Goal: Book appointment/travel/reservation

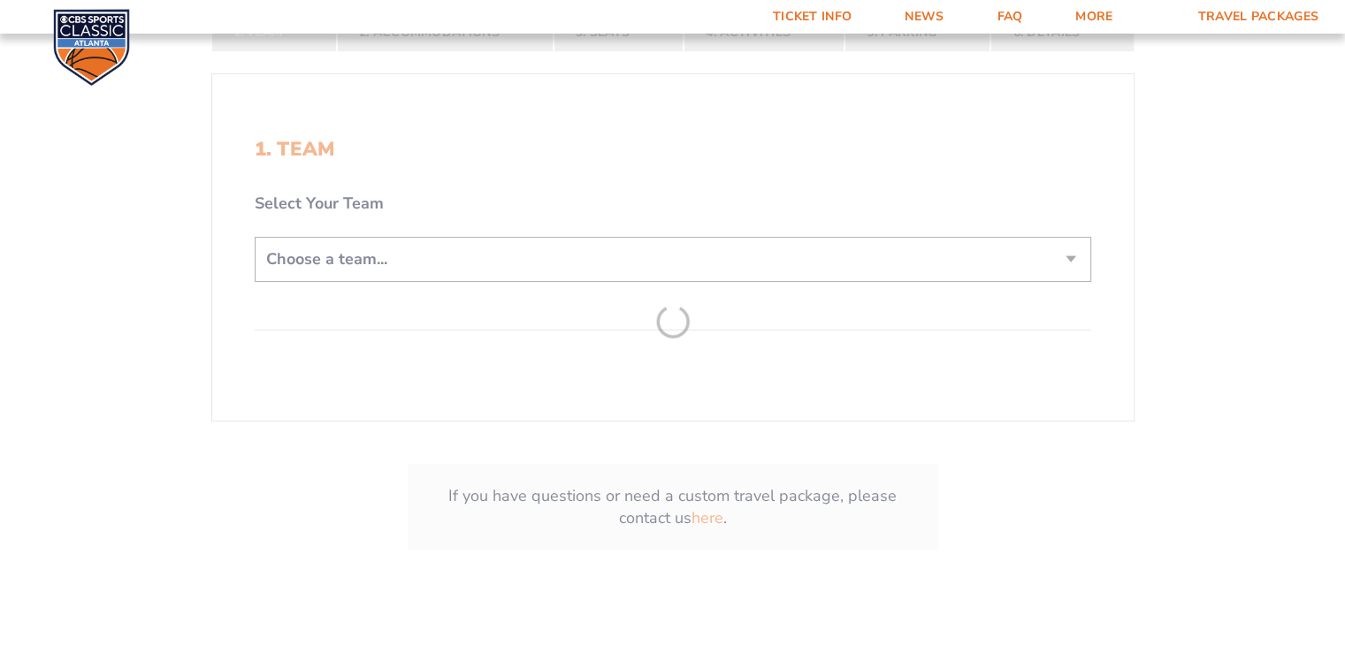
scroll to position [401, 0]
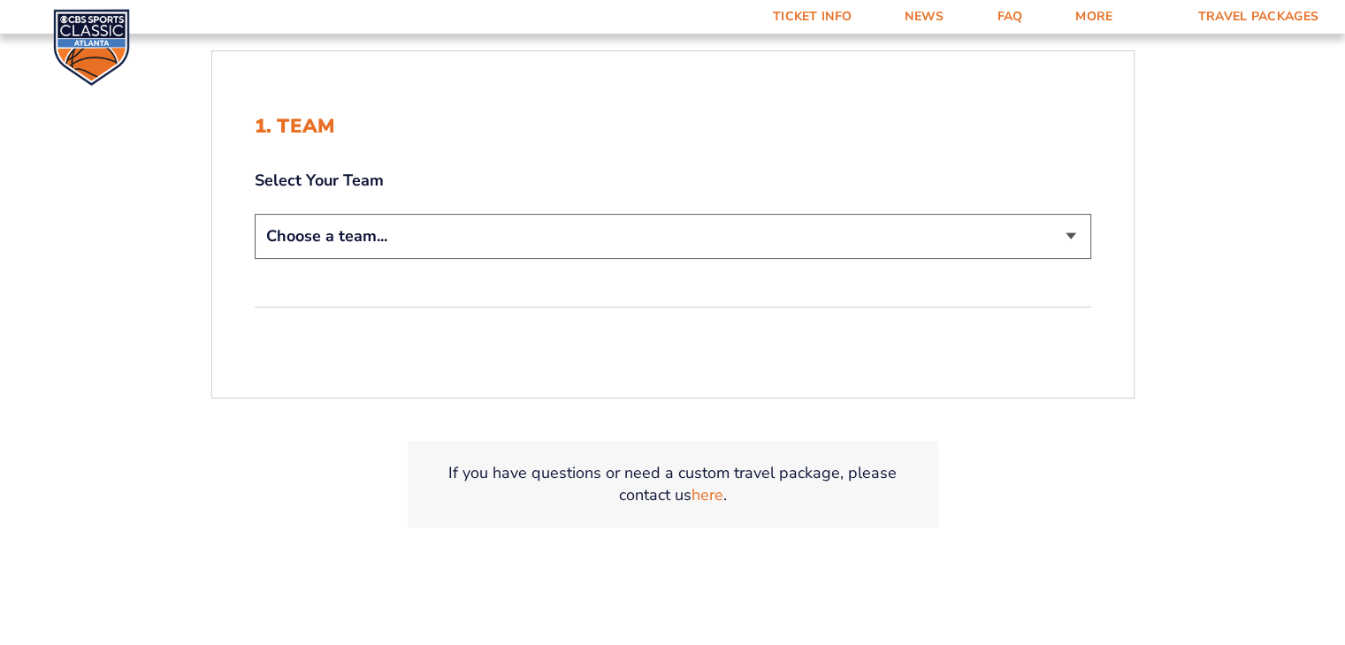
click at [521, 248] on select "Choose a team... [US_STATE] Wildcats [US_STATE] State Buckeyes [US_STATE] Tar H…" at bounding box center [673, 236] width 836 height 45
select select "12956"
click at [255, 214] on select "Choose a team... [US_STATE] Wildcats [US_STATE] State Buckeyes [US_STATE] Tar H…" at bounding box center [673, 236] width 836 height 45
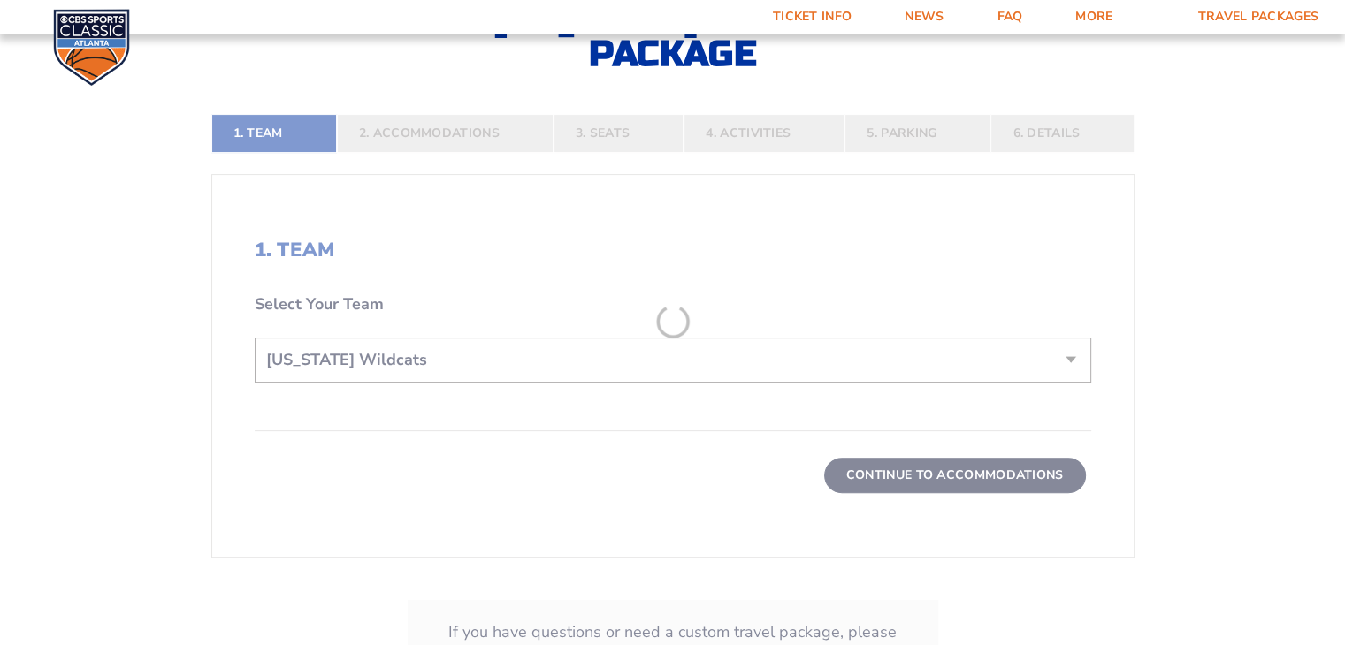
scroll to position [525, 0]
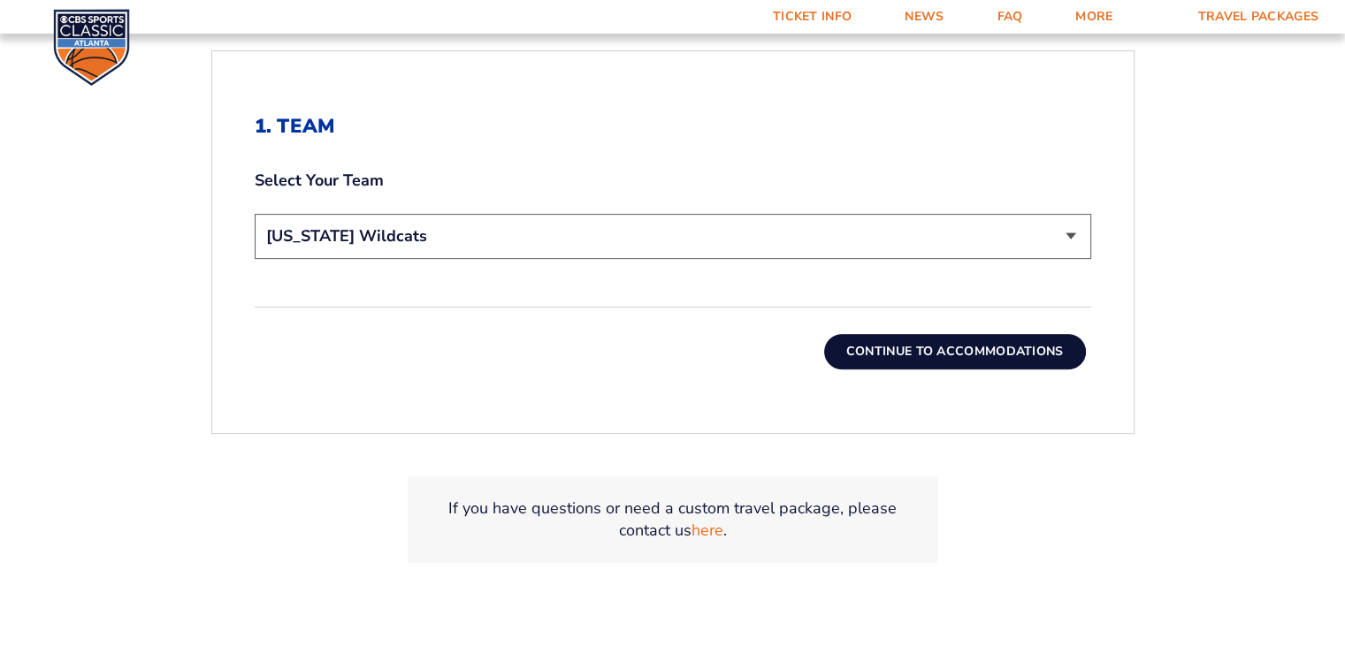
click at [884, 339] on button "Continue To Accommodations" at bounding box center [955, 351] width 262 height 35
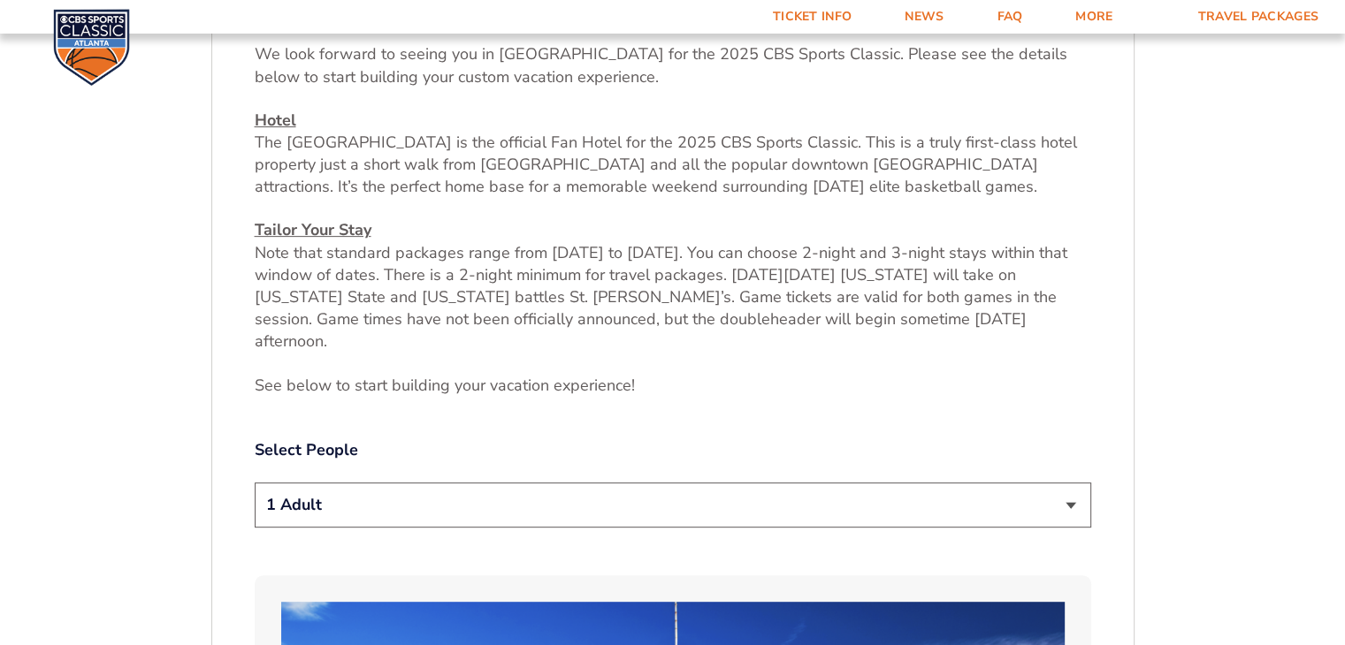
scroll to position [820, 0]
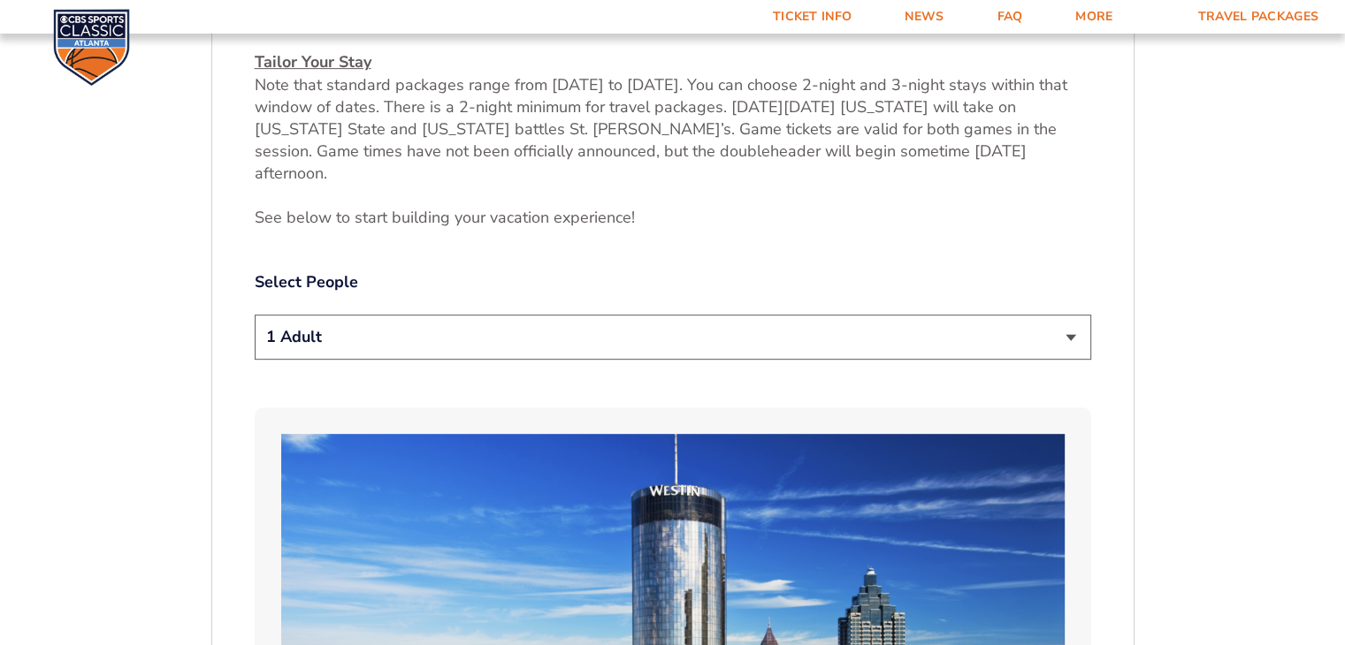
click at [1074, 317] on select "1 Adult 2 Adults 3 Adults 4 Adults 2 Adults + 1 Child 2 Adults + 2 Children 2 A…" at bounding box center [673, 337] width 836 height 45
select select "2 Adults"
click at [255, 315] on select "1 Adult 2 Adults 3 Adults 4 Adults 2 Adults + 1 Child 2 Adults + 2 Children 2 A…" at bounding box center [673, 337] width 836 height 45
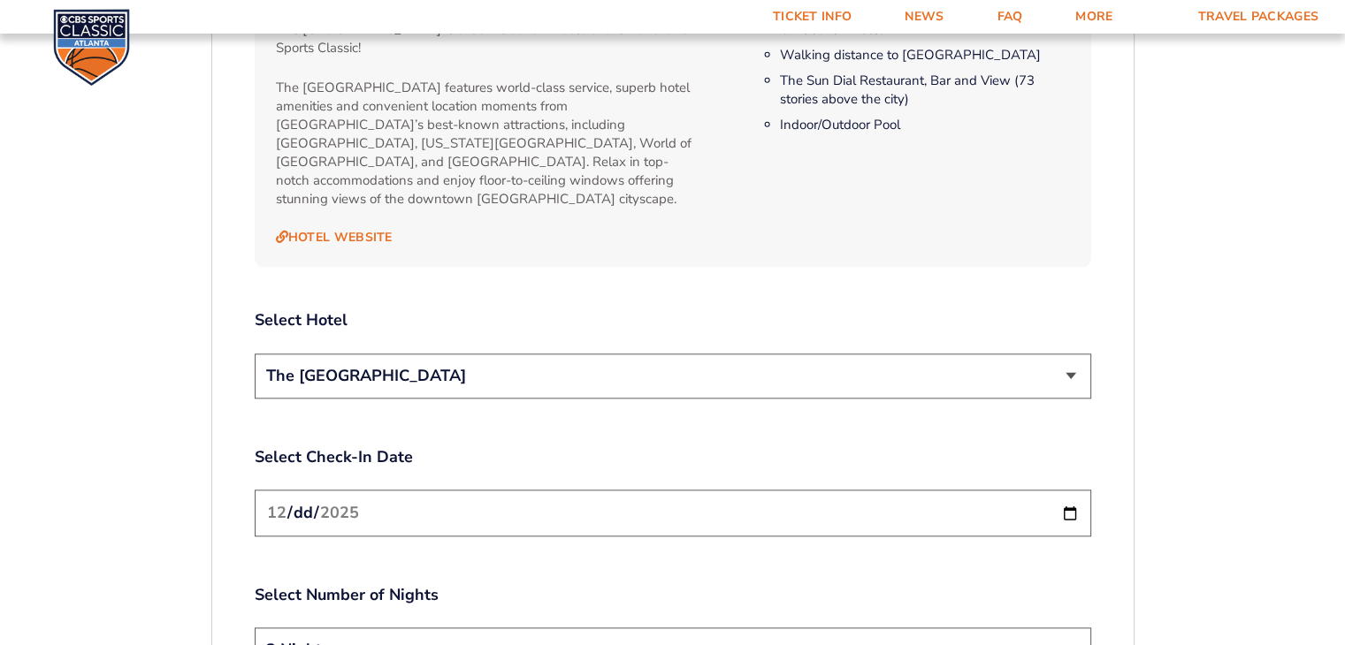
scroll to position [1902, 0]
click at [1064, 353] on select "The [GEOGRAPHIC_DATA]" at bounding box center [673, 375] width 836 height 45
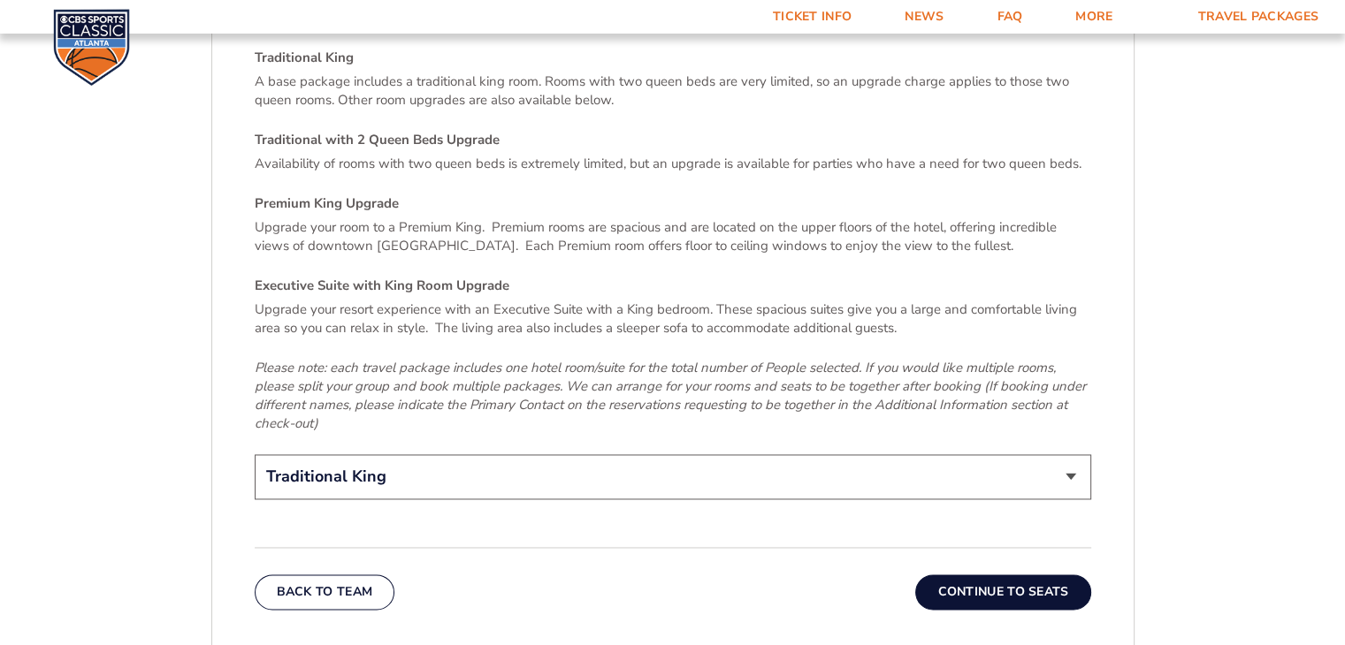
scroll to position [2616, 0]
click at [990, 576] on button "Continue To Seats" at bounding box center [1002, 593] width 175 height 35
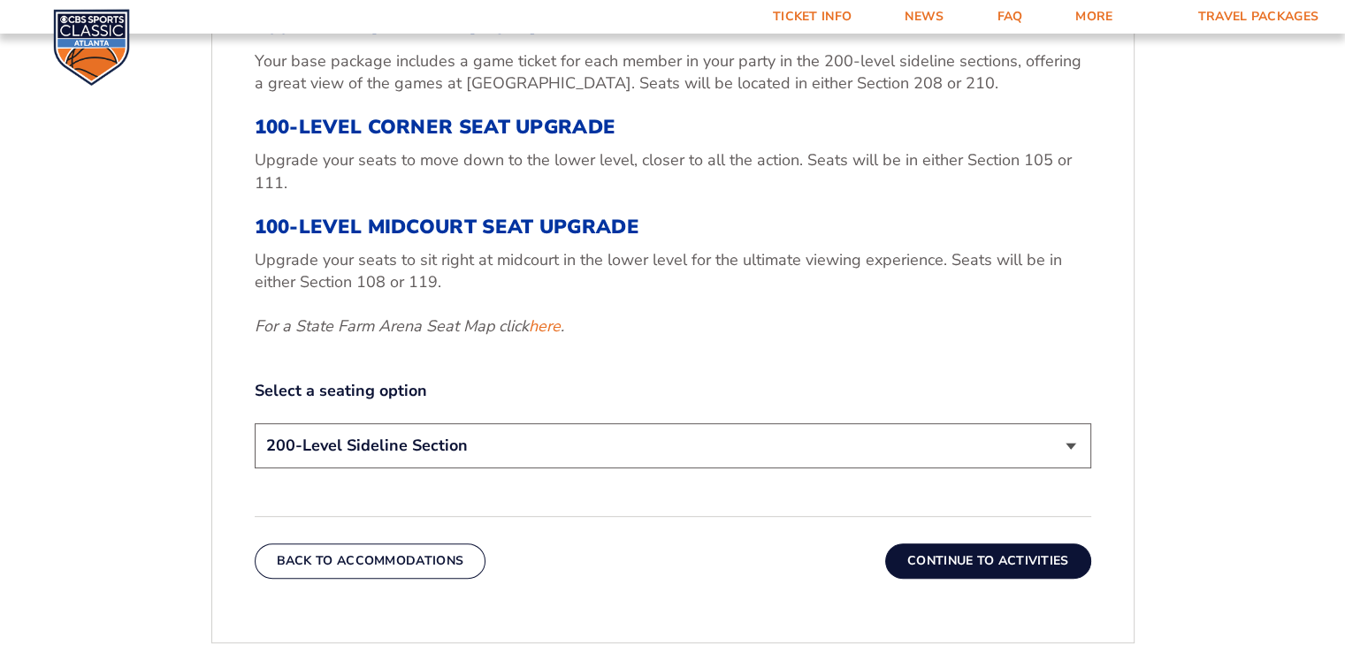
scroll to position [788, 0]
